Goal: Information Seeking & Learning: Check status

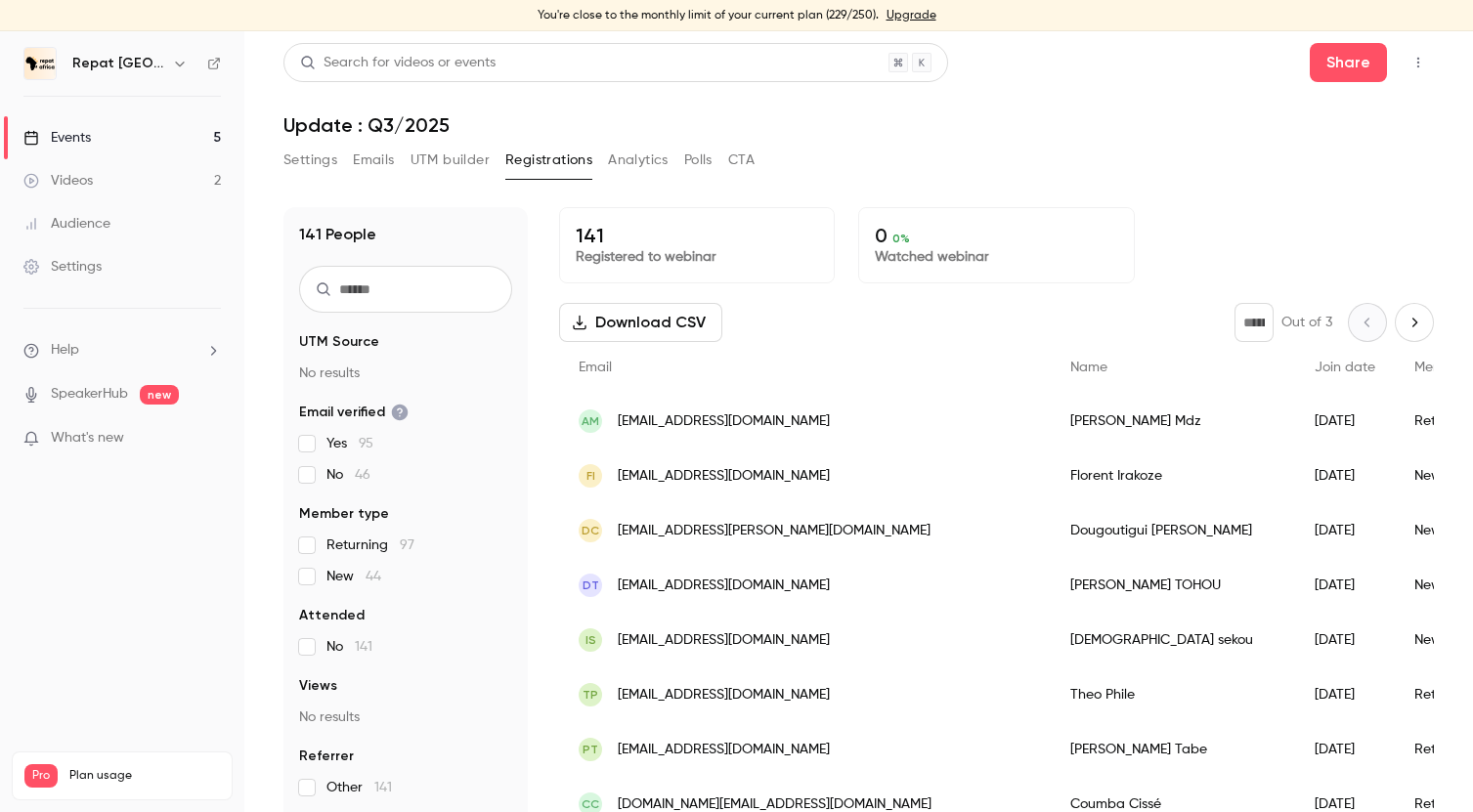
scroll to position [8, 0]
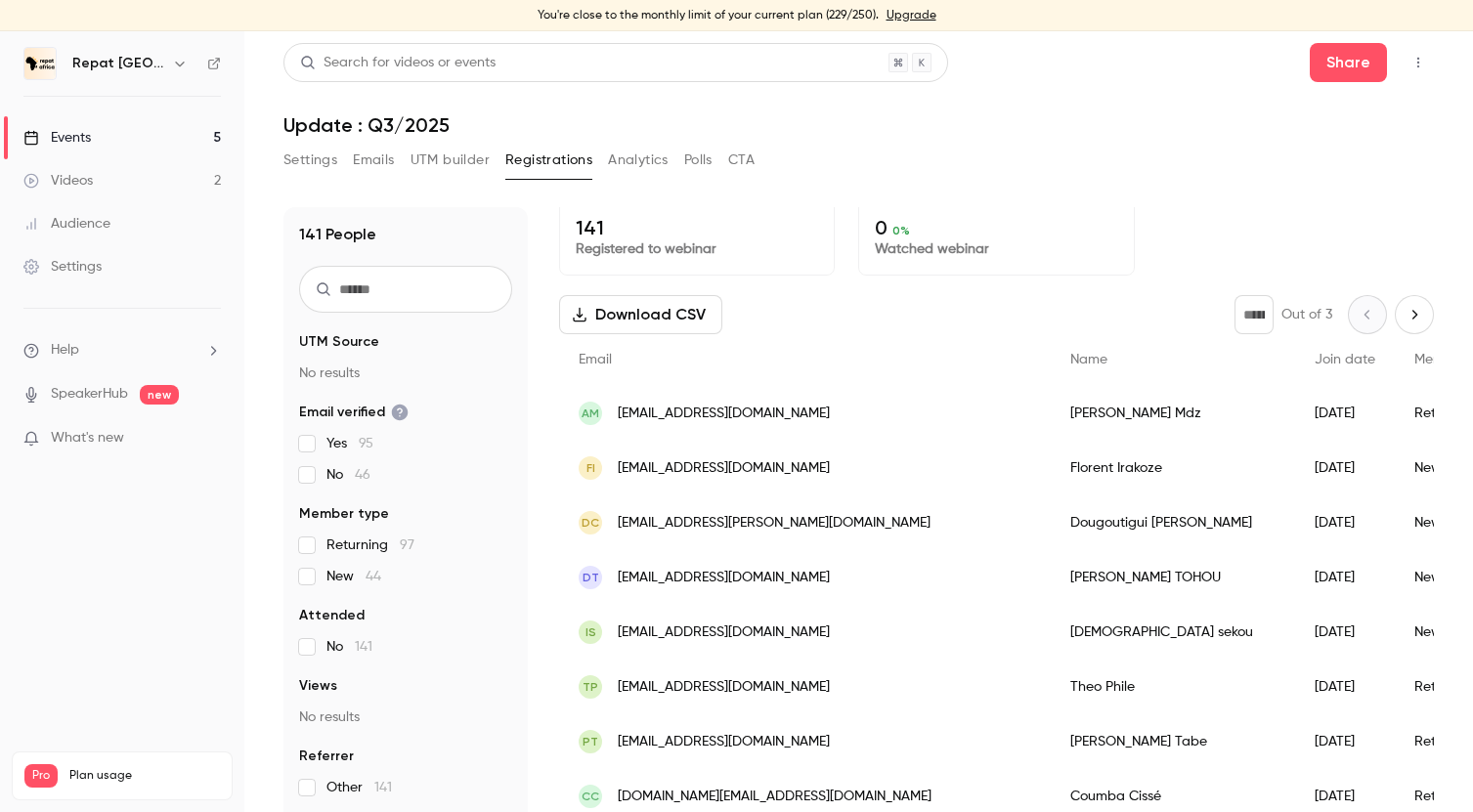
click at [586, 230] on p "141" at bounding box center [697, 227] width 242 height 24
click at [92, 135] on link "Events 5" at bounding box center [122, 137] width 244 height 43
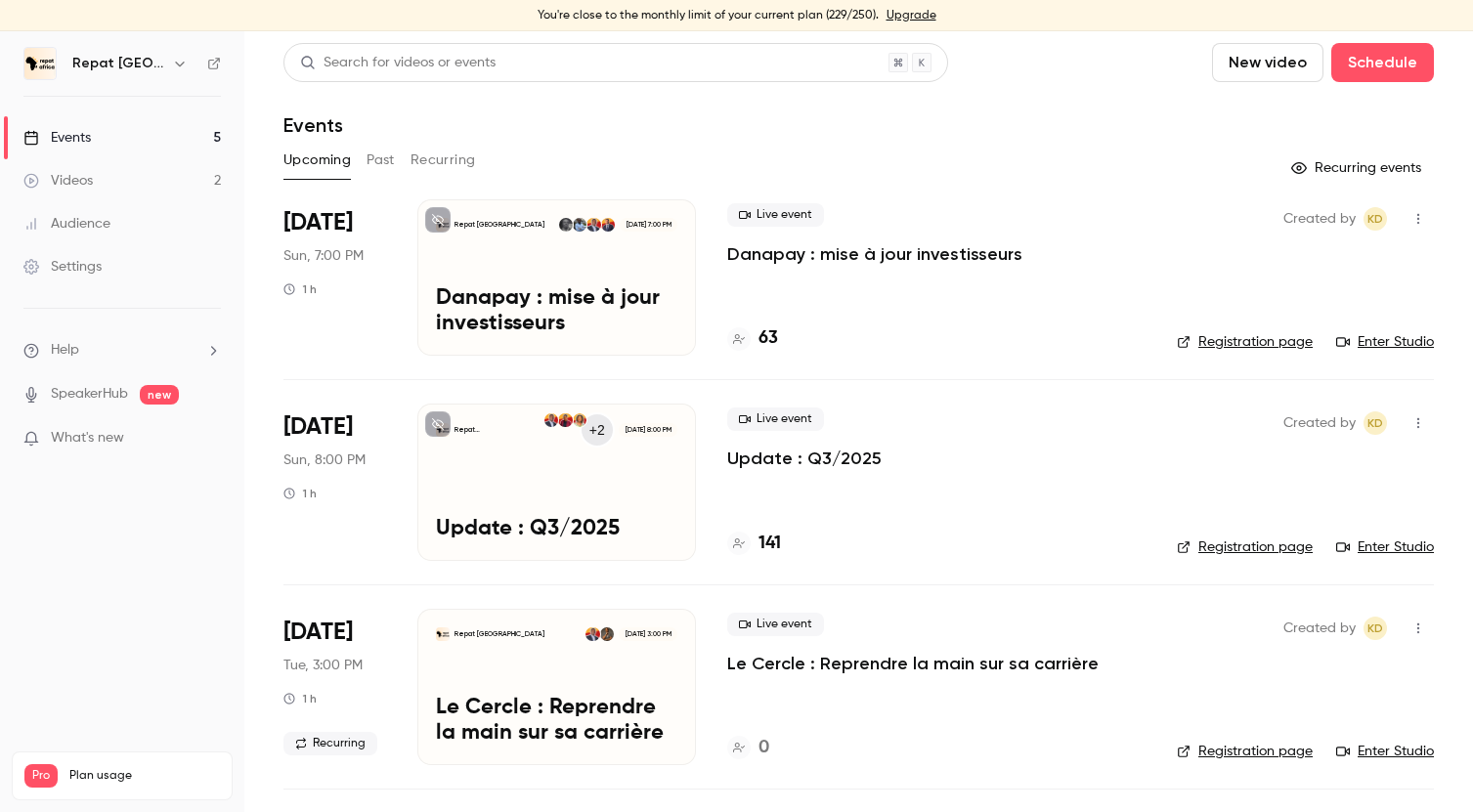
click at [133, 172] on link "Videos 2" at bounding box center [122, 180] width 244 height 43
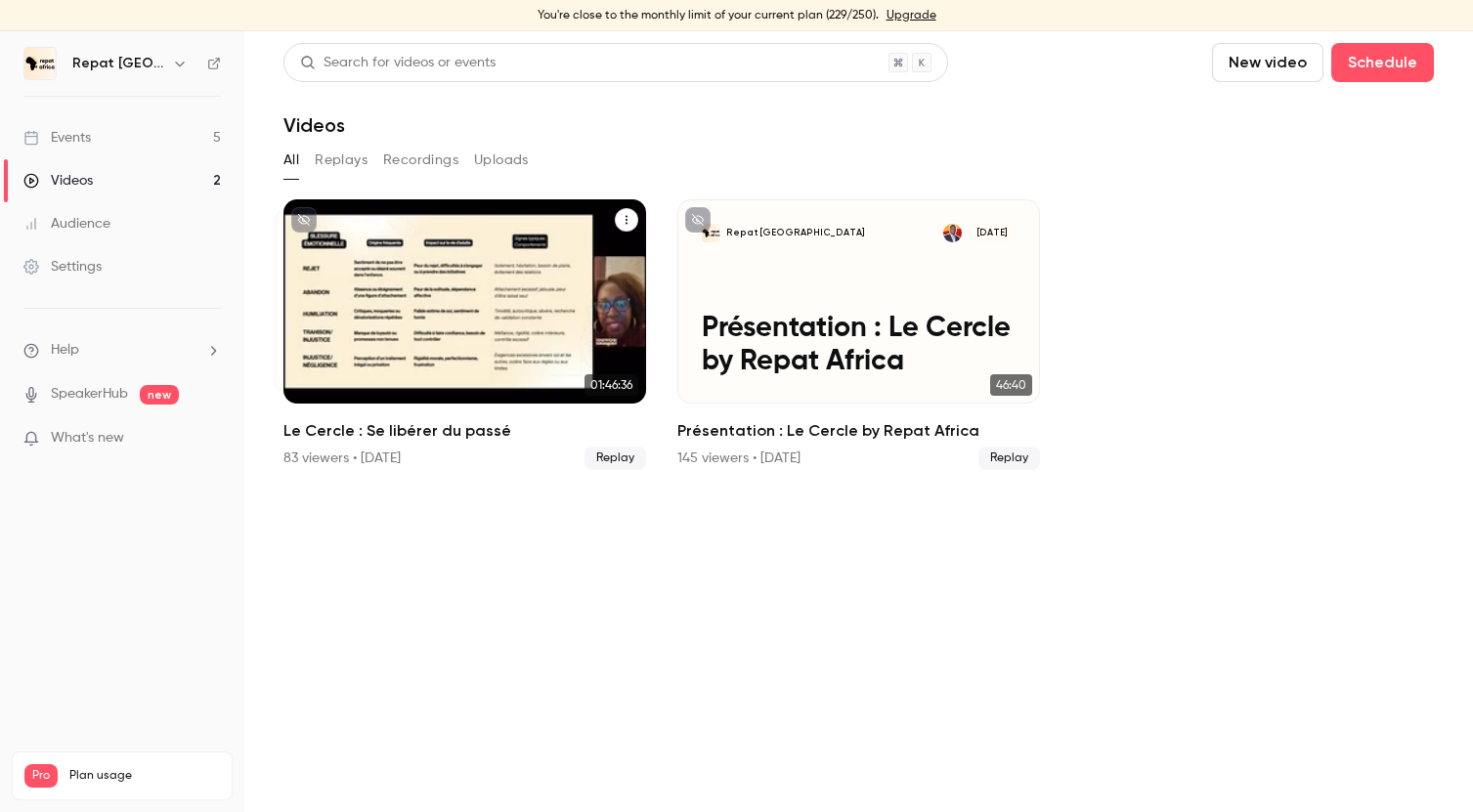
click at [387, 427] on h2 "Le Cercle : Se libérer du passé" at bounding box center [464, 431] width 363 height 24
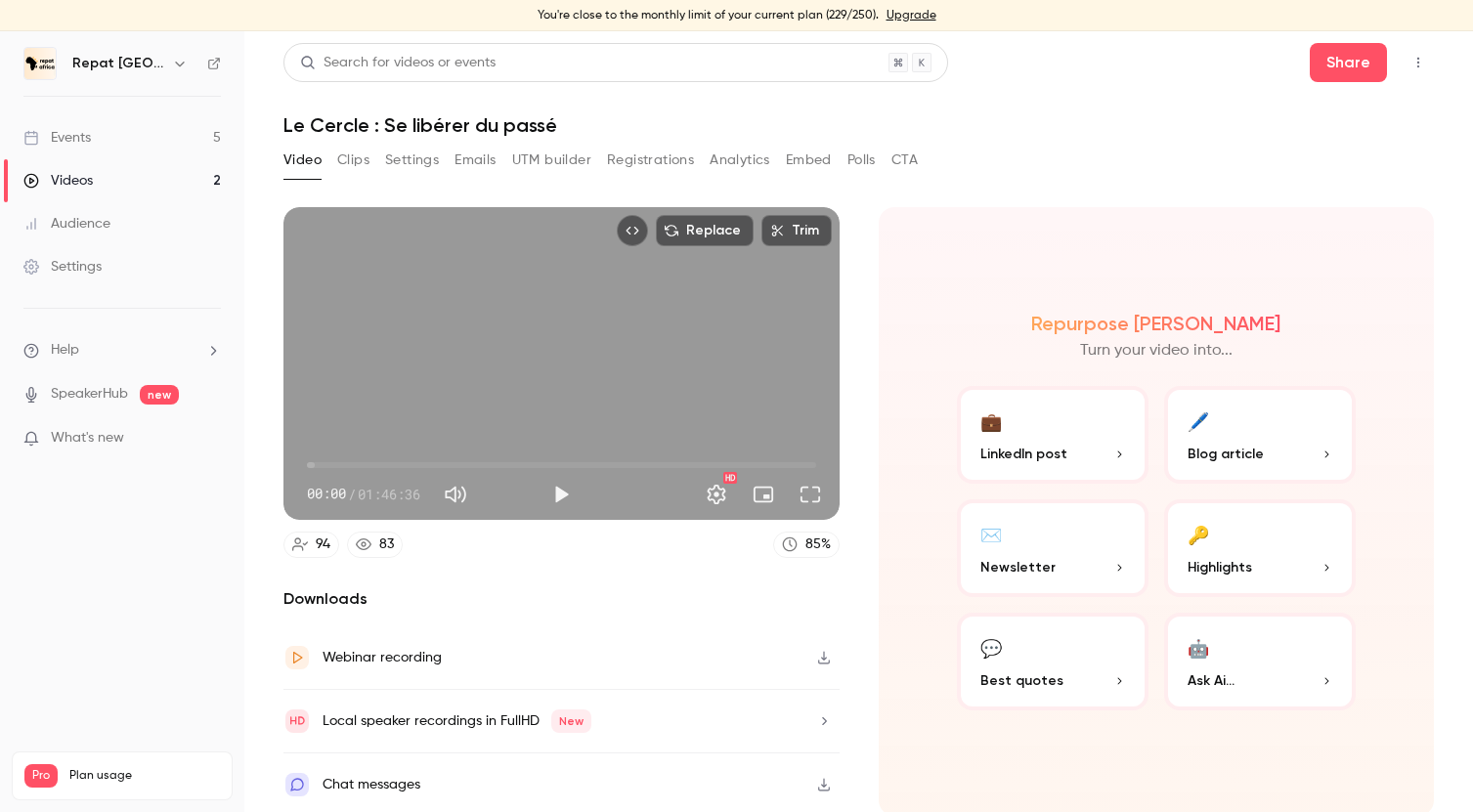
click at [364, 540] on icon at bounding box center [364, 544] width 16 height 16
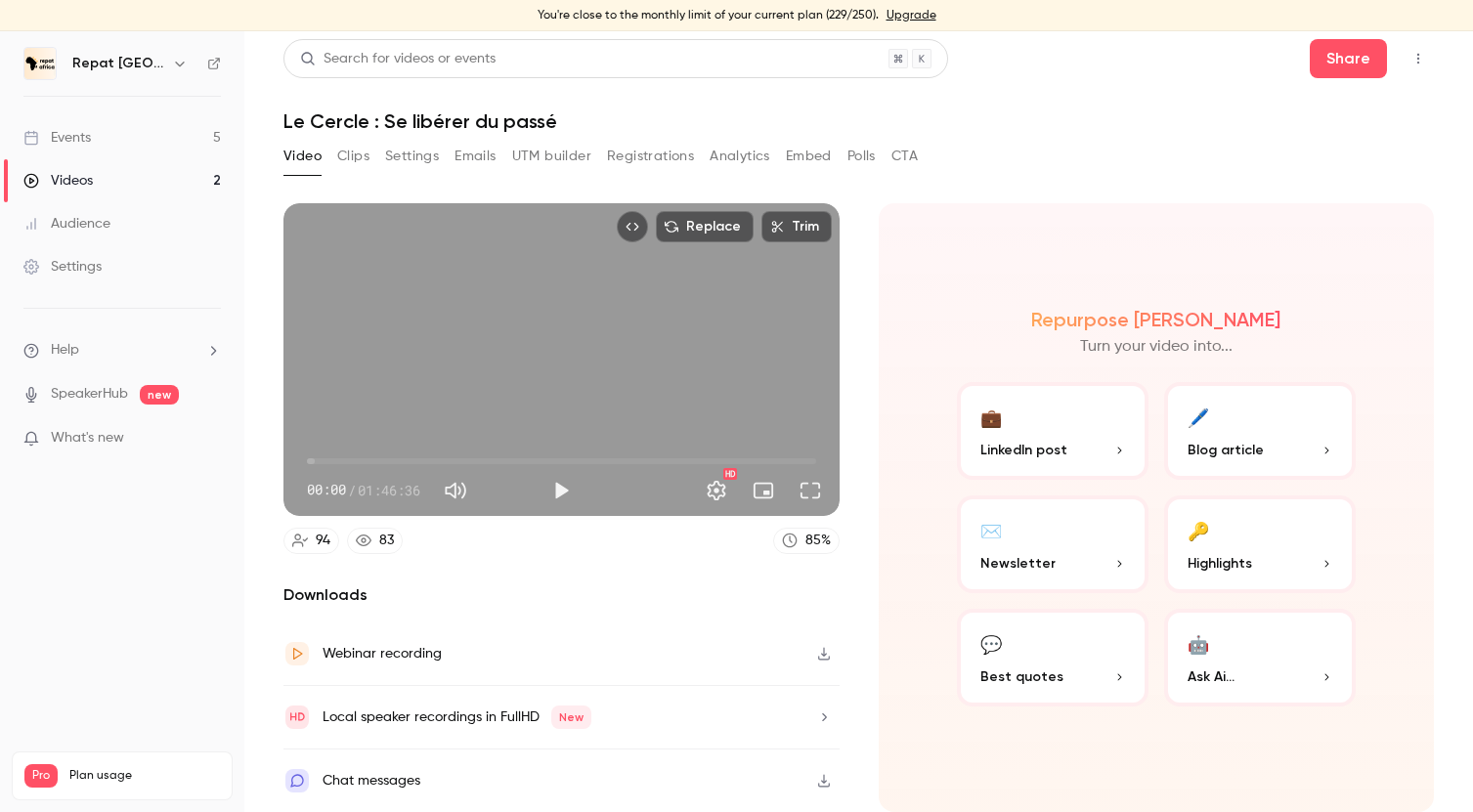
click at [382, 547] on div "83" at bounding box center [386, 540] width 15 height 21
